Goal: Transaction & Acquisition: Purchase product/service

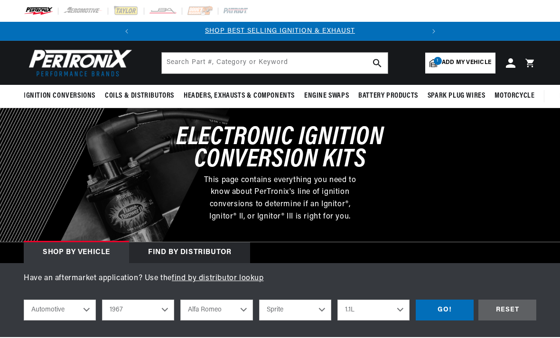
select select "1967"
select select "[PERSON_NAME]"
select select "Sprite"
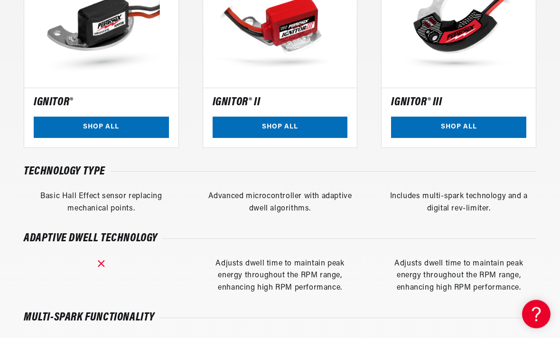
scroll to position [709, 0]
click at [102, 127] on link "SHOP ALL" at bounding box center [101, 127] width 135 height 21
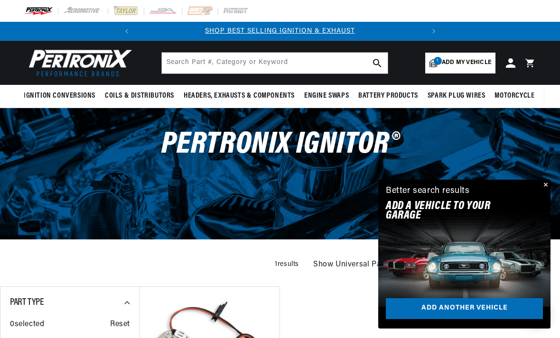
click at [543, 184] on button "Close" at bounding box center [544, 185] width 11 height 11
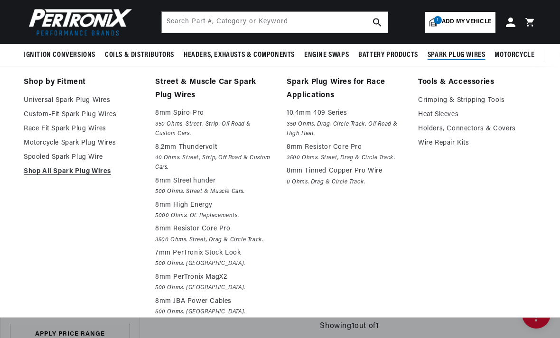
click at [63, 101] on link "Universal Spark Plug Wires" at bounding box center [83, 100] width 118 height 11
